Goal: Use online tool/utility: Utilize a website feature to perform a specific function

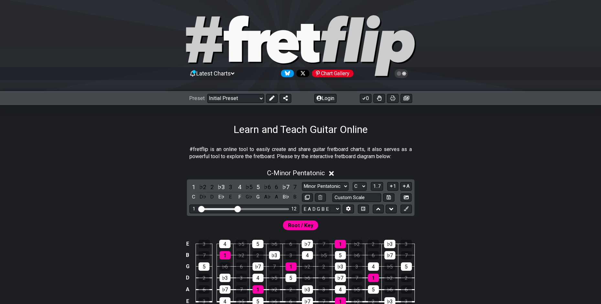
click at [467, 264] on div "E 3 4 ♭5 5 ♭6 6 ♭7 7 1 ♭2 2 ♭3 3 B 7 1 ♭2 2 ♭3 3 4 ♭5 5 ♭6 6 ♭7 7 G 5 ♭6 6 ♭7 7…" at bounding box center [300, 277] width 504 height 91
click at [244, 98] on select "Welcome to #fretflip! Initial Preset Custom Preset Minor Pentatonic Major Penta…" at bounding box center [235, 98] width 57 height 9
click at [207, 94] on select "Welcome to #fretflip! Initial Preset Custom Preset Minor Pentatonic Major Penta…" at bounding box center [235, 98] width 57 height 9
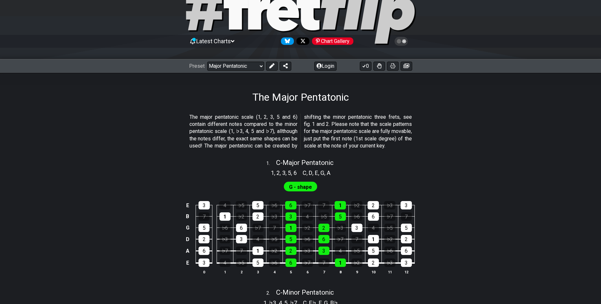
scroll to position [65, 0]
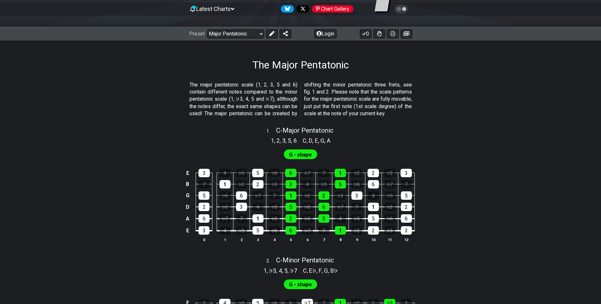
click at [276, 145] on span "2" at bounding box center [277, 140] width 3 height 9
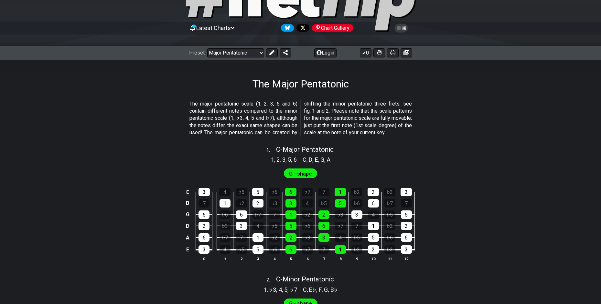
scroll to position [32, 0]
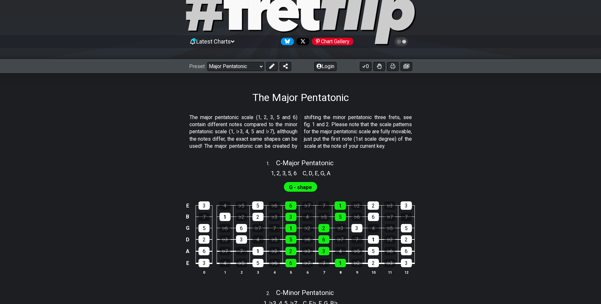
click at [234, 41] on icon at bounding box center [233, 41] width 4 height 2
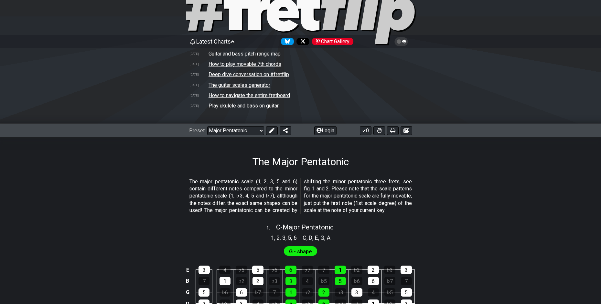
click at [261, 84] on td "The guitar scales generator" at bounding box center [239, 85] width 62 height 7
select select "/guitar-scales-generator"
select select "A"
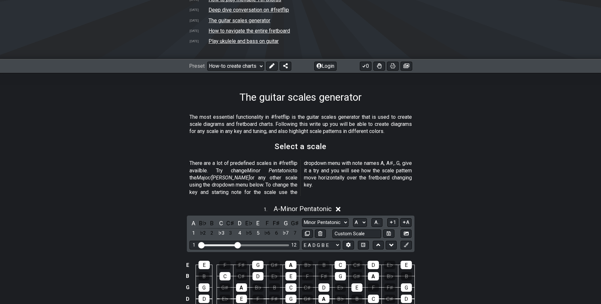
scroll to position [129, 0]
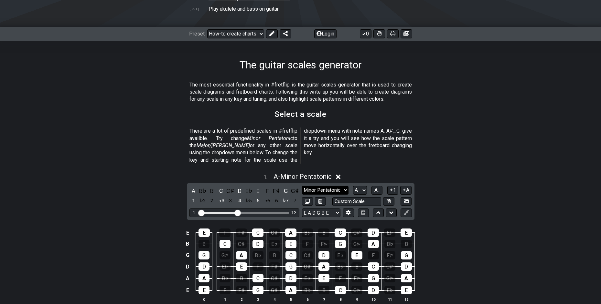
click at [317, 186] on select "Minor Pentatonic New Scale Minor Pentatonic Major Pentatonic Minor Blues Major …" at bounding box center [325, 190] width 47 height 9
select select "Phrygian"
click at [302, 186] on select "Minor Pentatonic New Scale Minor Pentatonic Major Pentatonic Minor Blues Major …" at bounding box center [325, 190] width 47 height 9
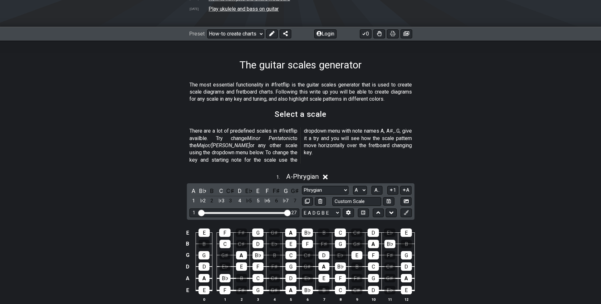
drag, startPoint x: 268, startPoint y: 212, endPoint x: 300, endPoint y: 212, distance: 32.0
click at [290, 213] on input "Visible fret range" at bounding box center [244, 213] width 92 height 0
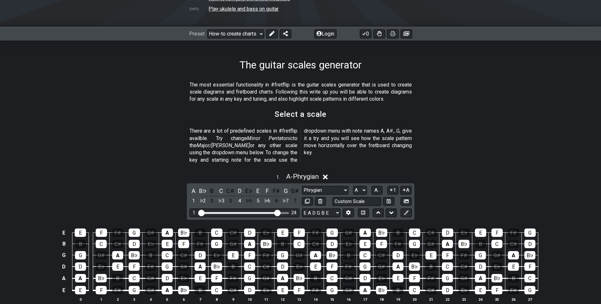
drag, startPoint x: 285, startPoint y: 205, endPoint x: 278, endPoint y: 203, distance: 7.6
click at [278, 213] on input "Visible fret range" at bounding box center [244, 213] width 92 height 0
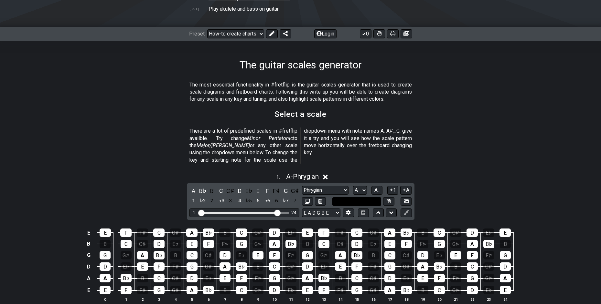
click at [358, 197] on input "text" at bounding box center [356, 201] width 49 height 9
type input "Custom Scale"
click at [260, 187] on div "E" at bounding box center [258, 191] width 8 height 9
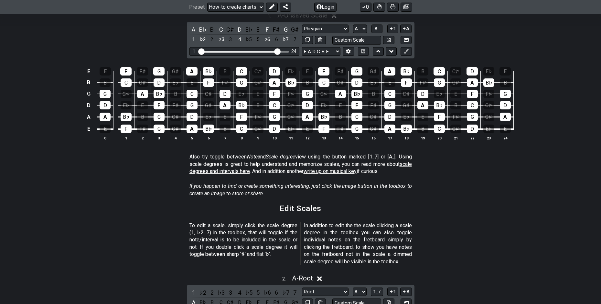
scroll to position [253, 0]
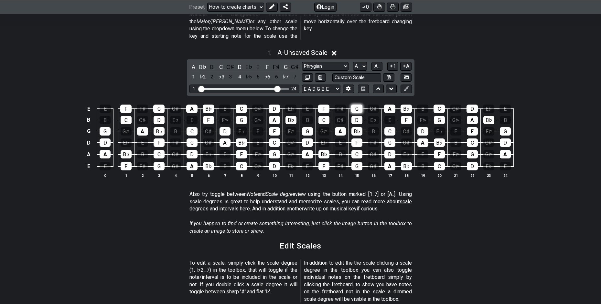
click at [355, 105] on div "G" at bounding box center [356, 109] width 11 height 8
click at [361, 62] on select "A♭ A A♯ B♭ B C C♯ D♭ D D♯ E♭ E F F♯ G♭ G G♯" at bounding box center [360, 66] width 14 height 9
select select "F#"
click at [353, 62] on select "A♭ A A♯ B♭ B C C♯ D♭ D D♯ E♭ E F F♯ G♭ G G♯" at bounding box center [360, 66] width 14 height 9
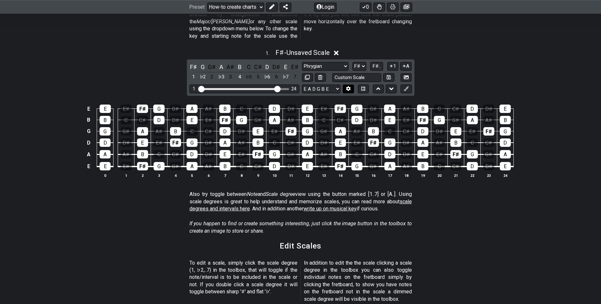
click at [349, 86] on icon at bounding box center [348, 88] width 5 height 5
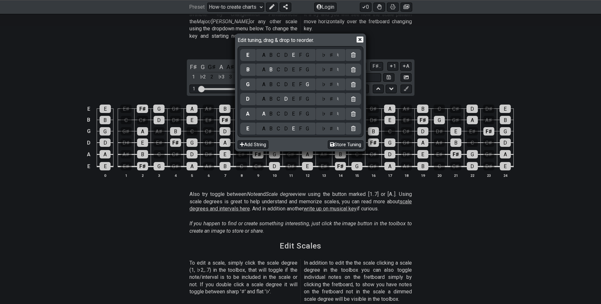
click at [356, 39] on div "Edit tuning, drag & drop to reorder." at bounding box center [301, 40] width 126 height 11
click at [358, 39] on icon at bounding box center [359, 40] width 7 height 6
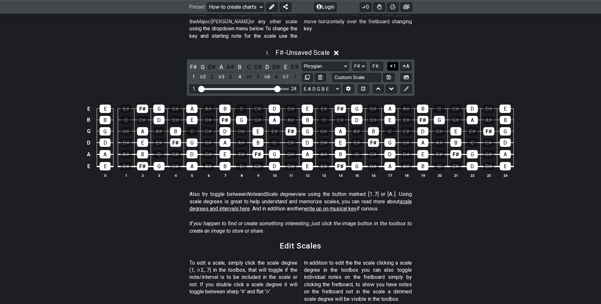
click at [396, 62] on button "1" at bounding box center [392, 66] width 11 height 9
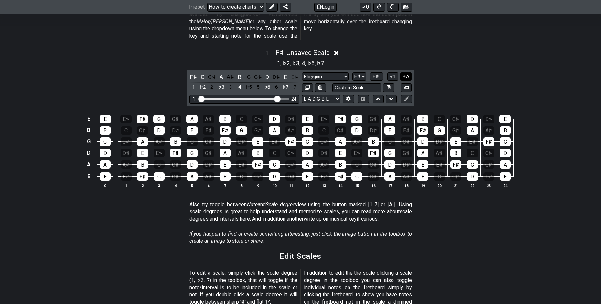
click at [407, 72] on button "A" at bounding box center [405, 76] width 11 height 9
click at [395, 72] on button "1" at bounding box center [392, 76] width 11 height 9
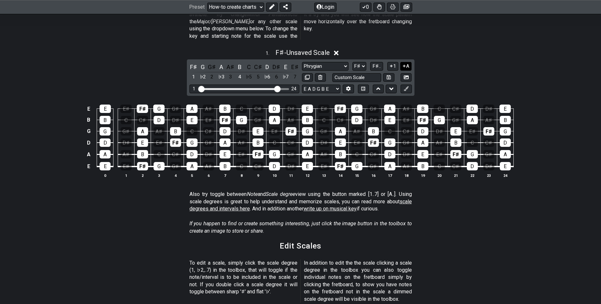
click at [403, 64] on icon at bounding box center [404, 66] width 6 height 5
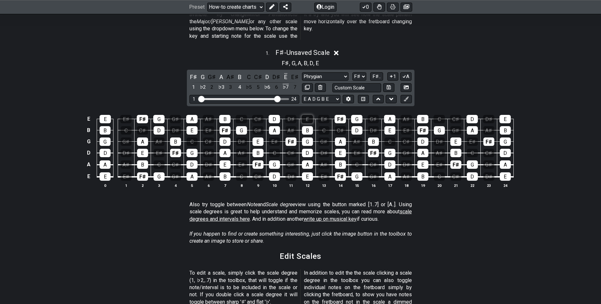
click at [307, 115] on div "E" at bounding box center [307, 119] width 11 height 8
